Goal: Transaction & Acquisition: Register for event/course

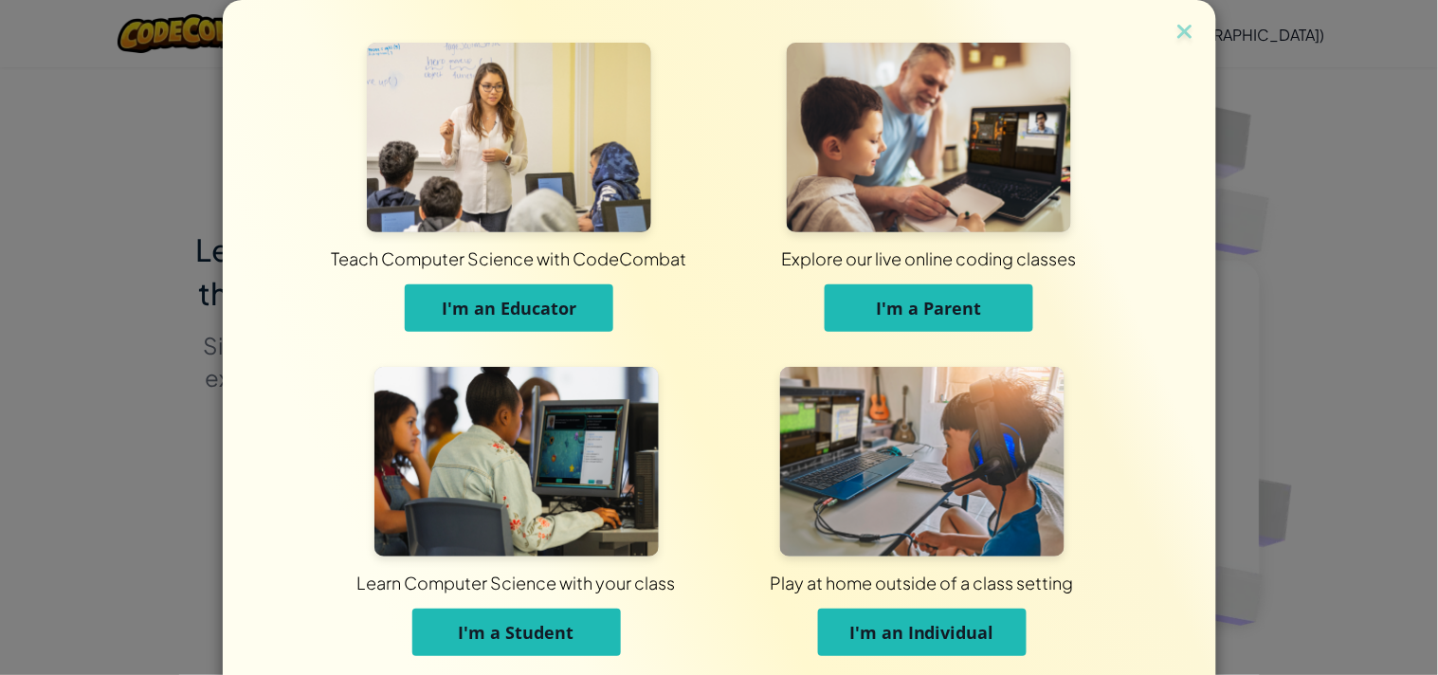
click at [400, 507] on img at bounding box center [516, 462] width 284 height 190
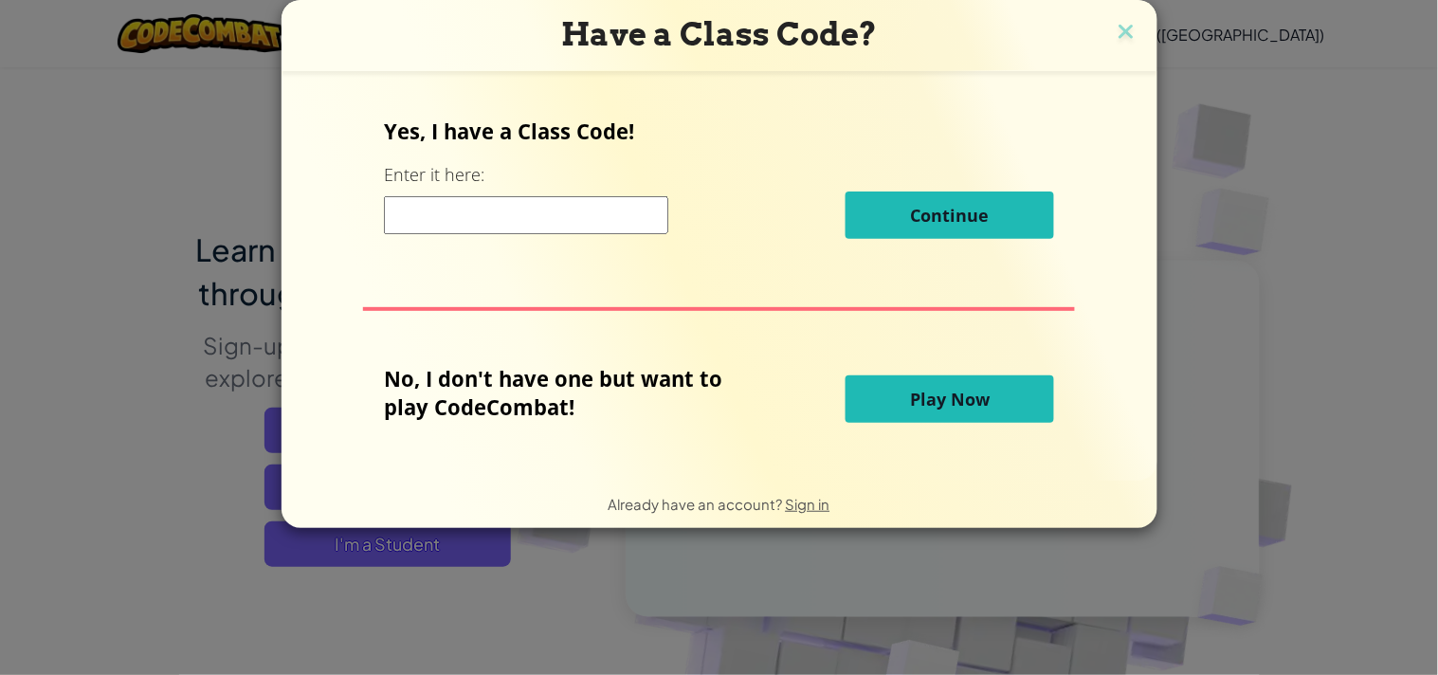
click at [513, 214] on input at bounding box center [526, 215] width 284 height 38
type input "HorseBabySmall"
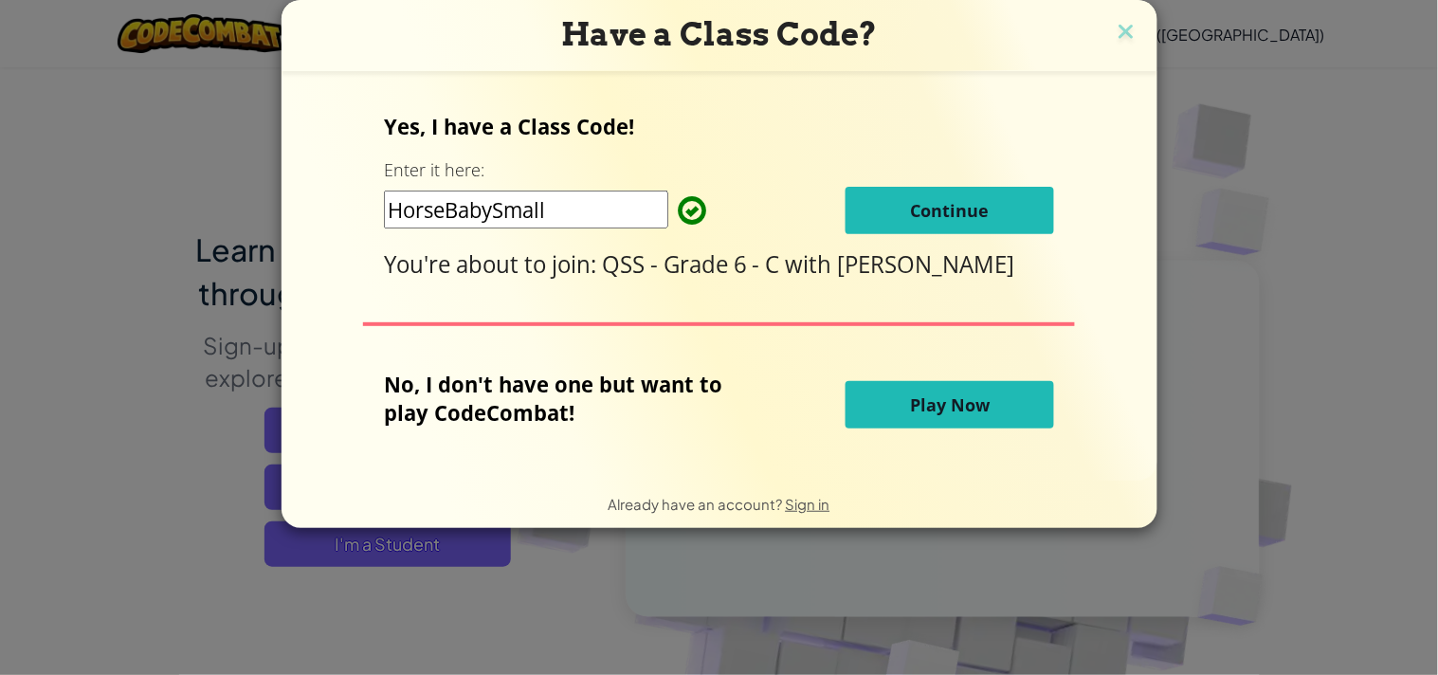
click at [874, 207] on button "Continue" at bounding box center [950, 210] width 209 height 47
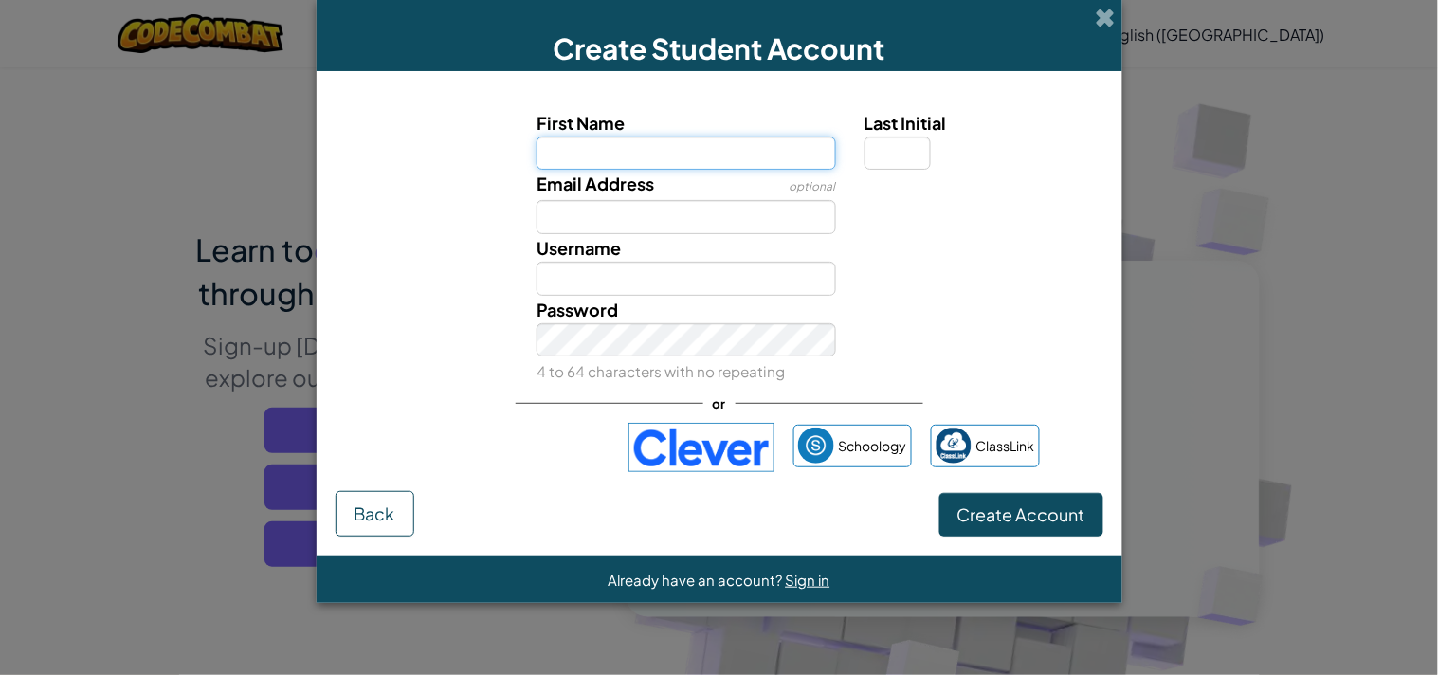
paste input "YARA AHMAD KHALIFE"
drag, startPoint x: 651, startPoint y: 152, endPoint x: 594, endPoint y: 150, distance: 56.9
click at [594, 150] on input "YARA AHMAD KHALIFE" at bounding box center [687, 154] width 300 height 34
click at [716, 148] on input "YARA KHALIFE" at bounding box center [687, 154] width 300 height 34
type input "YARA KHALIF"
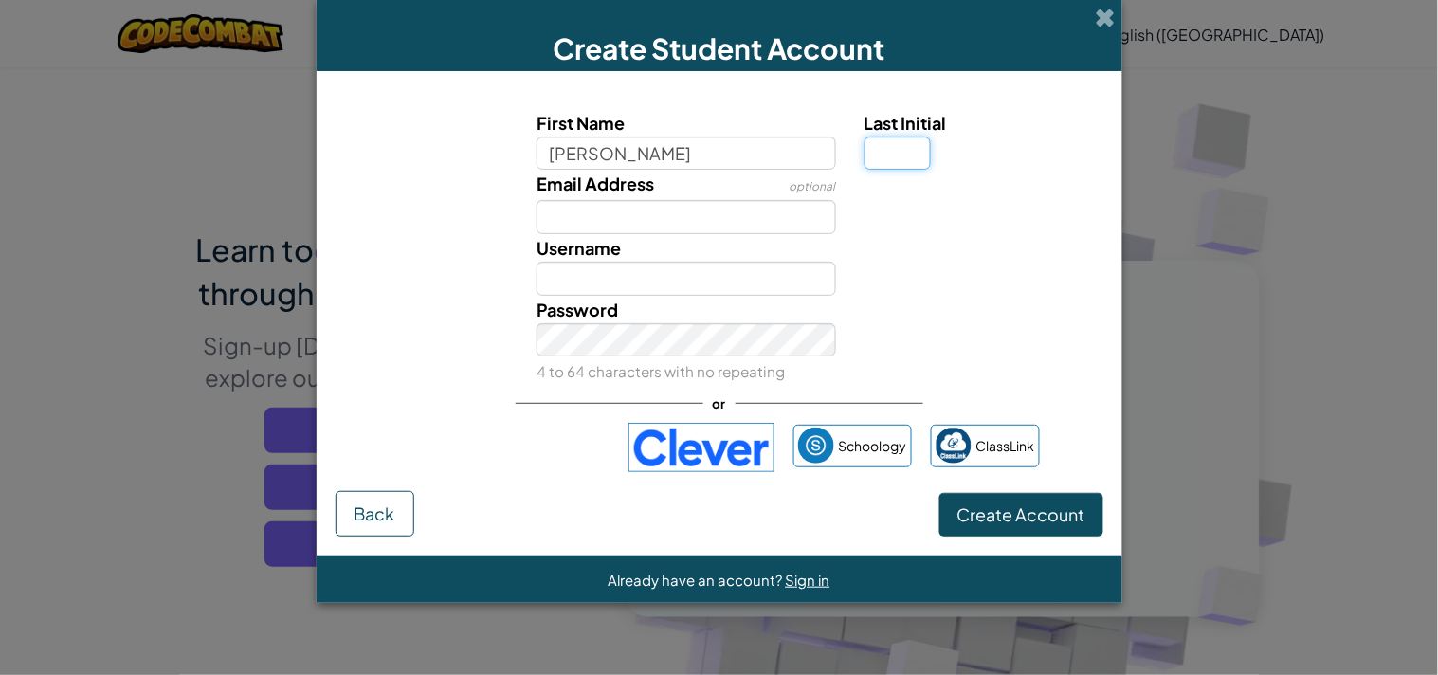
type input "YARA KHALIF"
click at [885, 142] on input "Last Initial" at bounding box center [898, 154] width 66 height 34
type input "E"
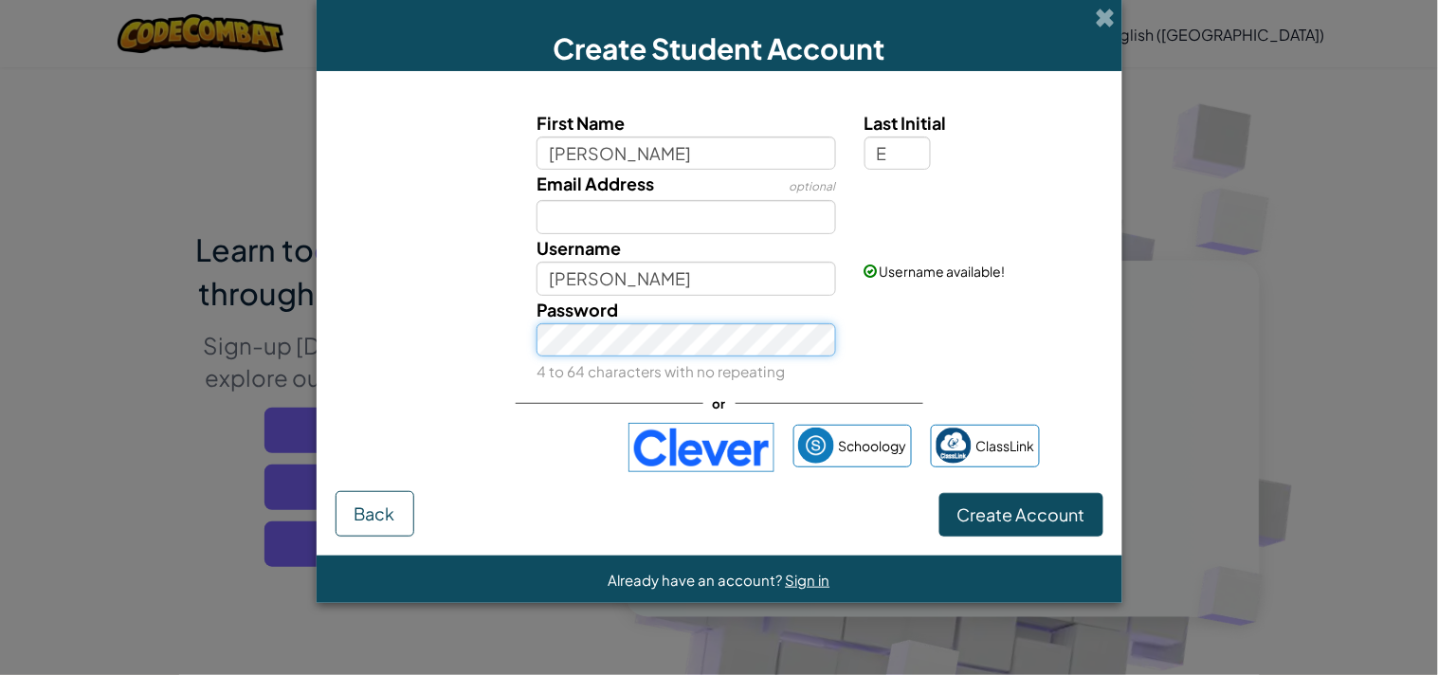
type input "YARA KHALIFE"
click at [994, 498] on button "Create Account" at bounding box center [1021, 515] width 164 height 44
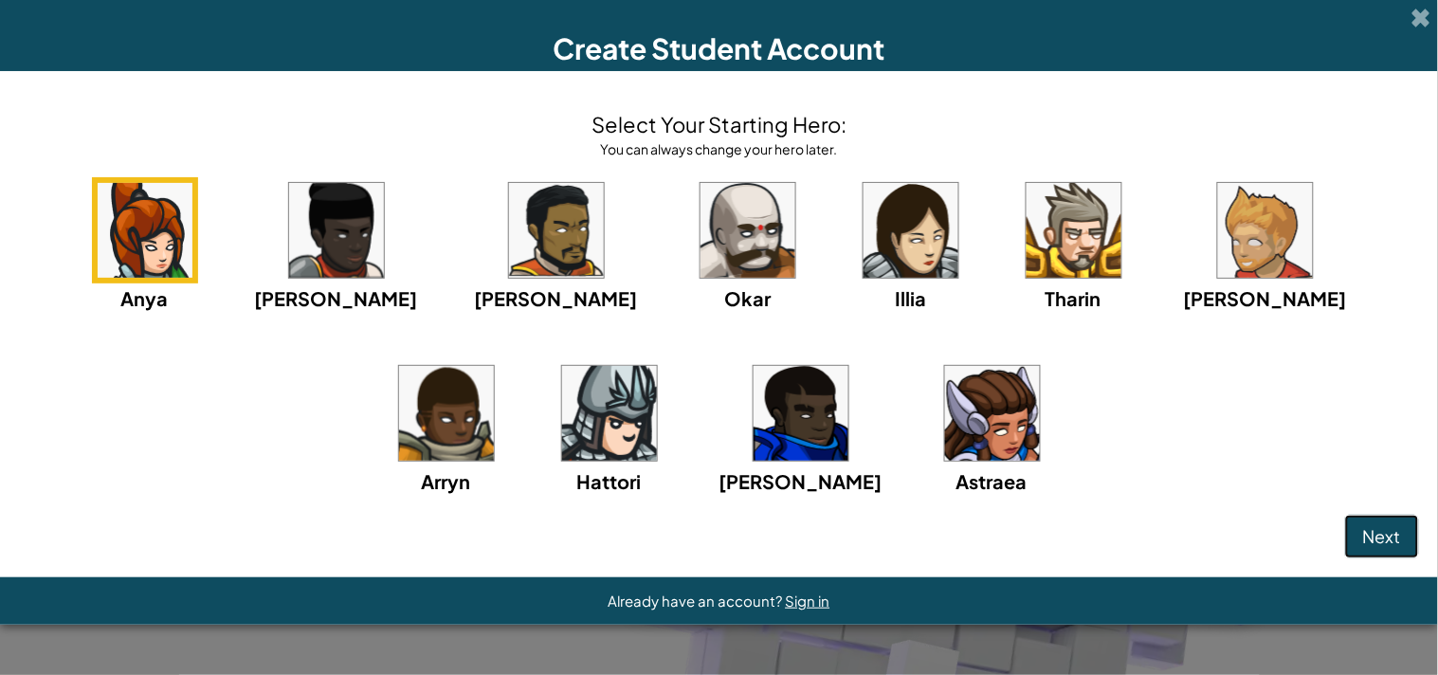
click button "Next" at bounding box center [1382, 537] width 74 height 44
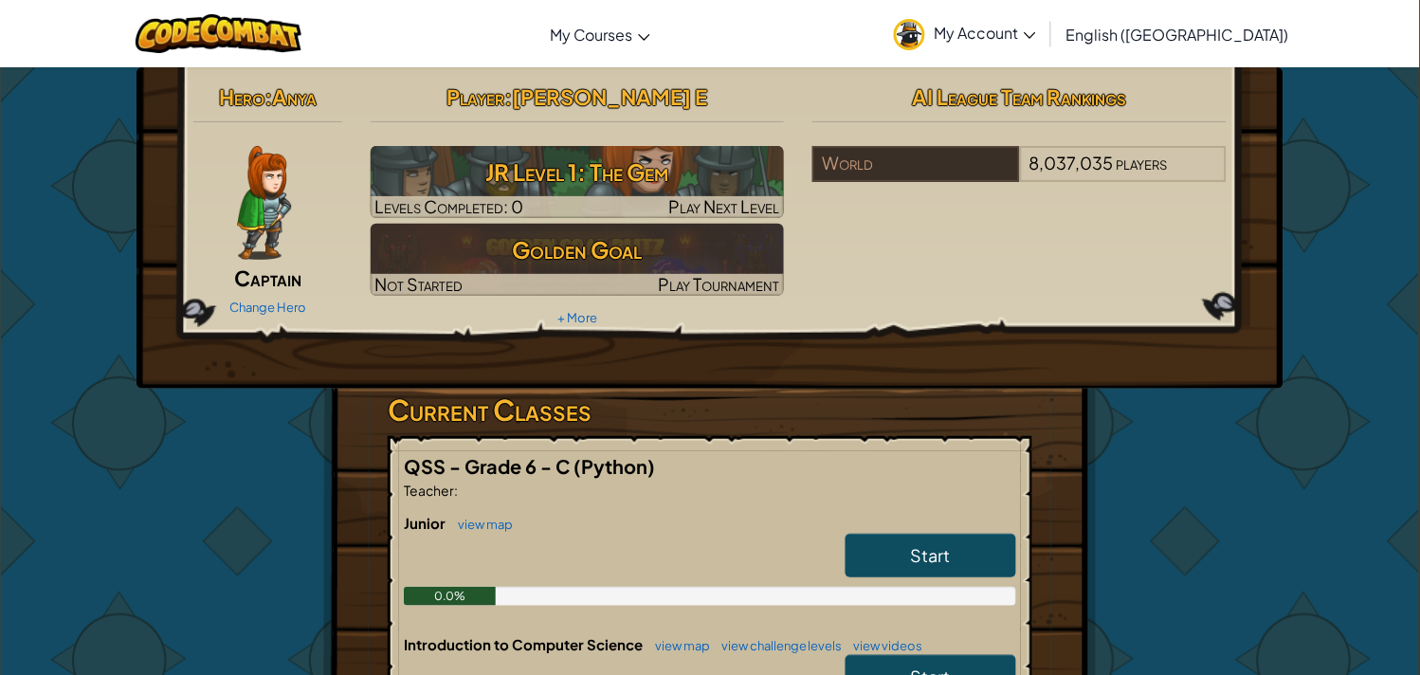
click at [1046, 20] on link "My Account" at bounding box center [965, 34] width 161 height 60
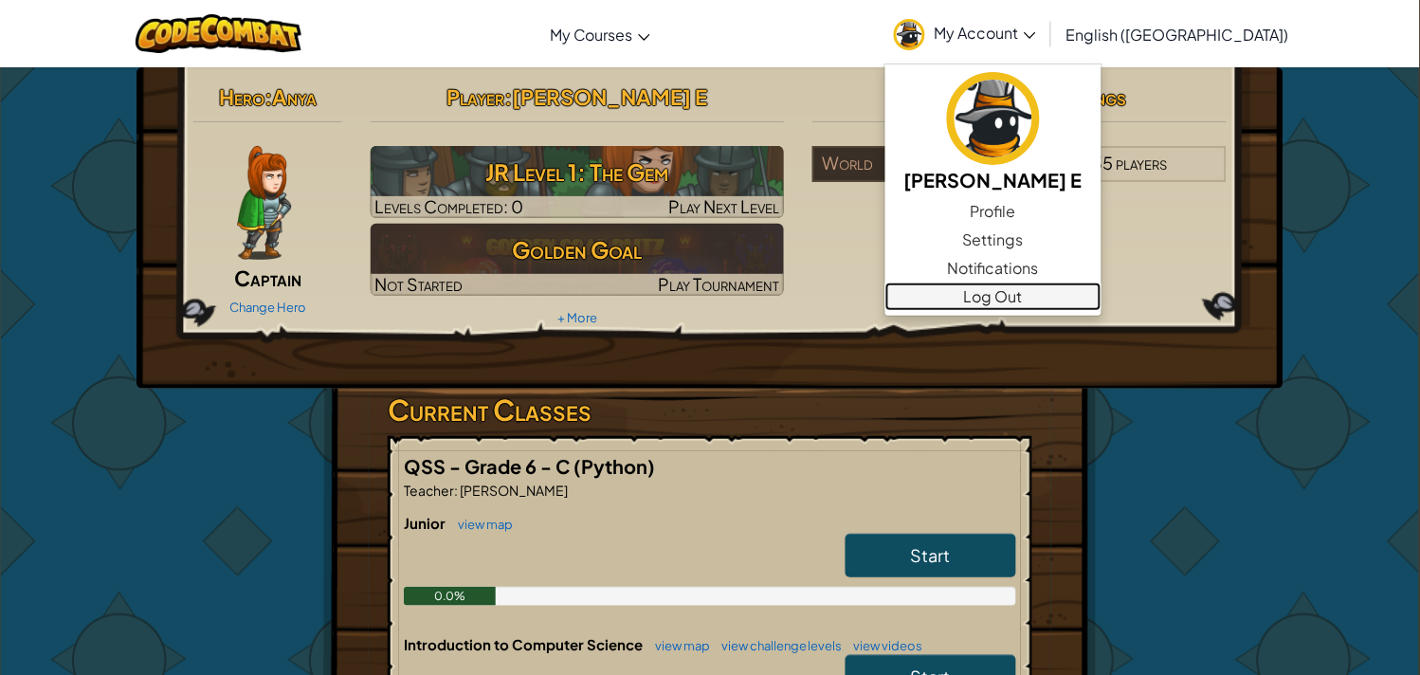
click at [1094, 301] on link "Log Out" at bounding box center [993, 297] width 216 height 28
